Goal: Check status

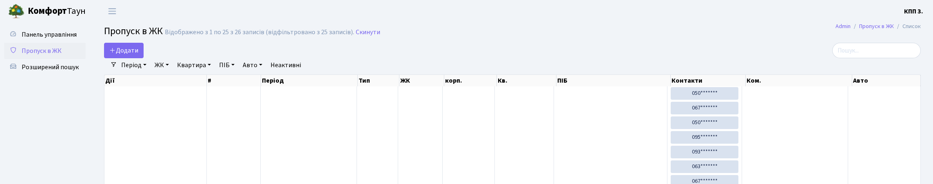
select select "25"
click at [37, 39] on span "Панель управління" at bounding box center [49, 34] width 55 height 9
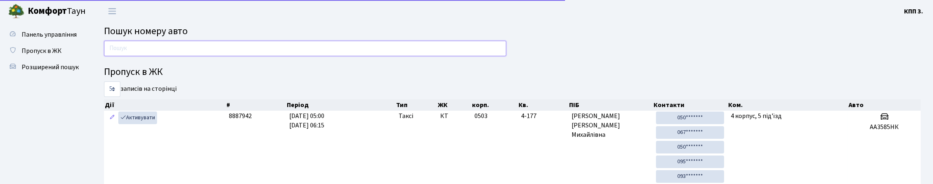
drag, startPoint x: 0, startPoint y: 0, endPoint x: 149, endPoint y: 58, distance: 159.9
click at [149, 56] on input "text" at bounding box center [305, 49] width 402 height 16
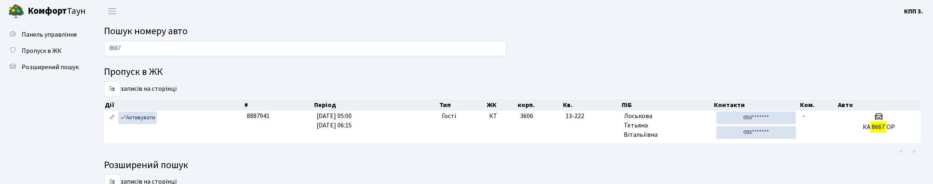
click at [141, 56] on input "8667" at bounding box center [305, 49] width 402 height 16
type input "5707"
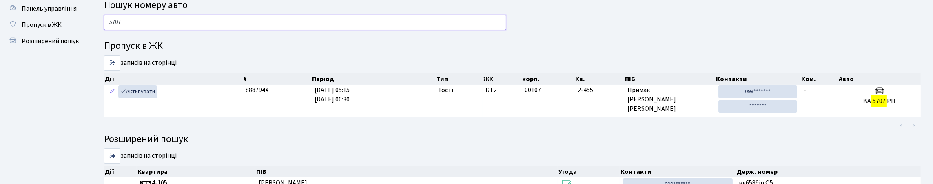
scroll to position [40, 0]
